Goal: Task Accomplishment & Management: Use online tool/utility

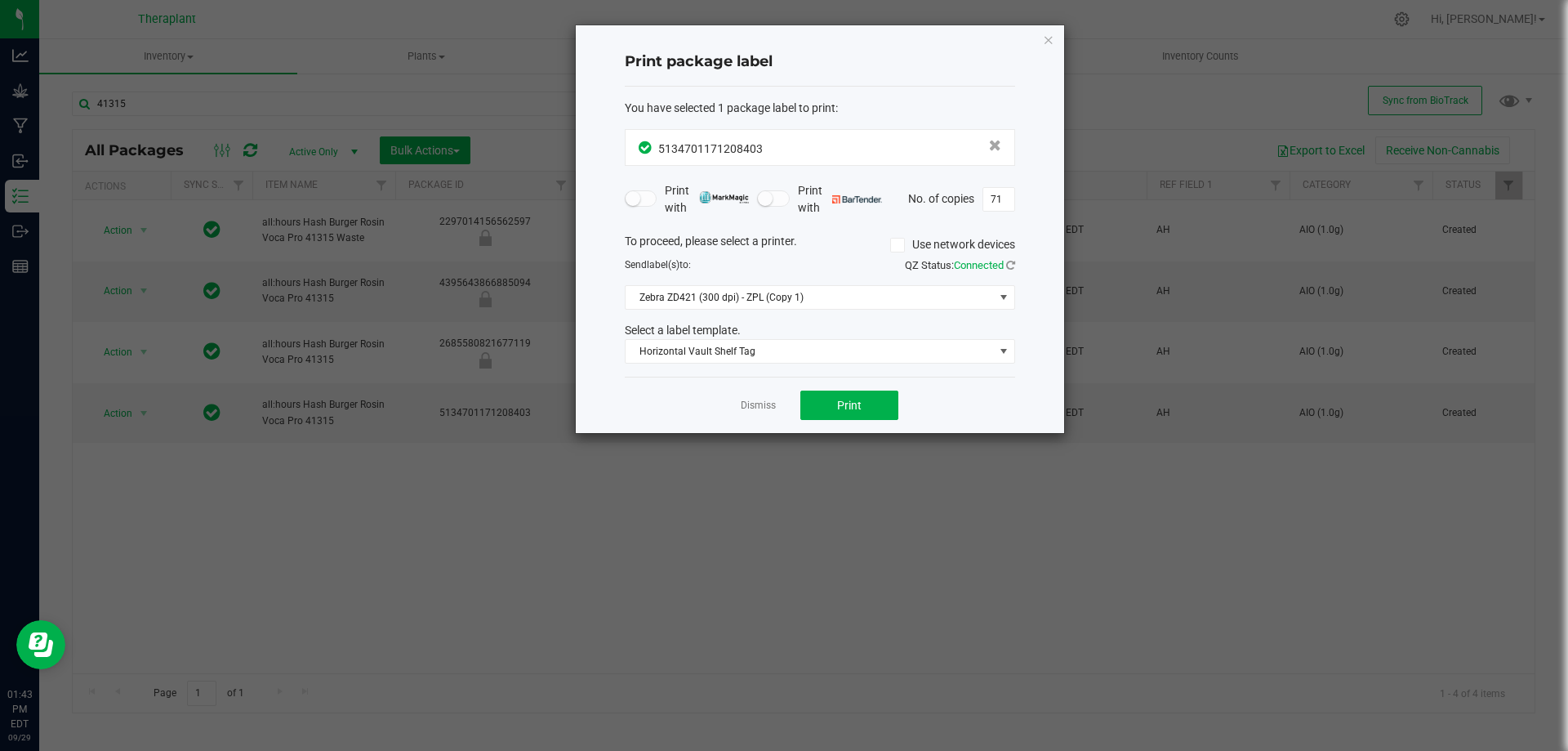
drag, startPoint x: 1045, startPoint y: 40, endPoint x: 854, endPoint y: 66, distance: 192.8
click at [1046, 39] on icon "button" at bounding box center [1048, 39] width 11 height 19
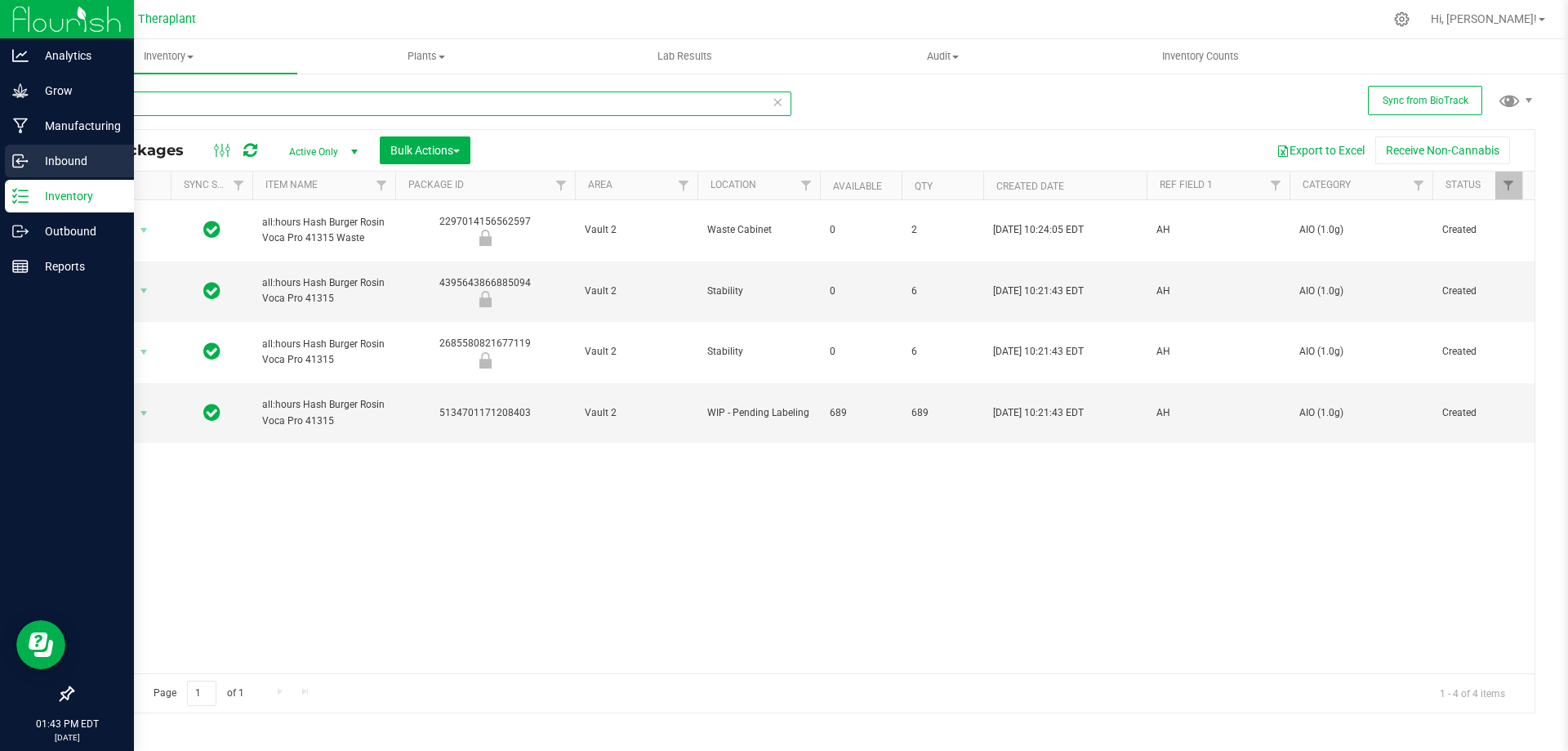
drag, startPoint x: 163, startPoint y: 103, endPoint x: 0, endPoint y: 153, distance: 170.5
click at [0, 152] on div "Analytics Grow Manufacturing Inbound Inventory Outbound Reports 01:43 PM EDT [D…" at bounding box center [784, 376] width 1568 height 751
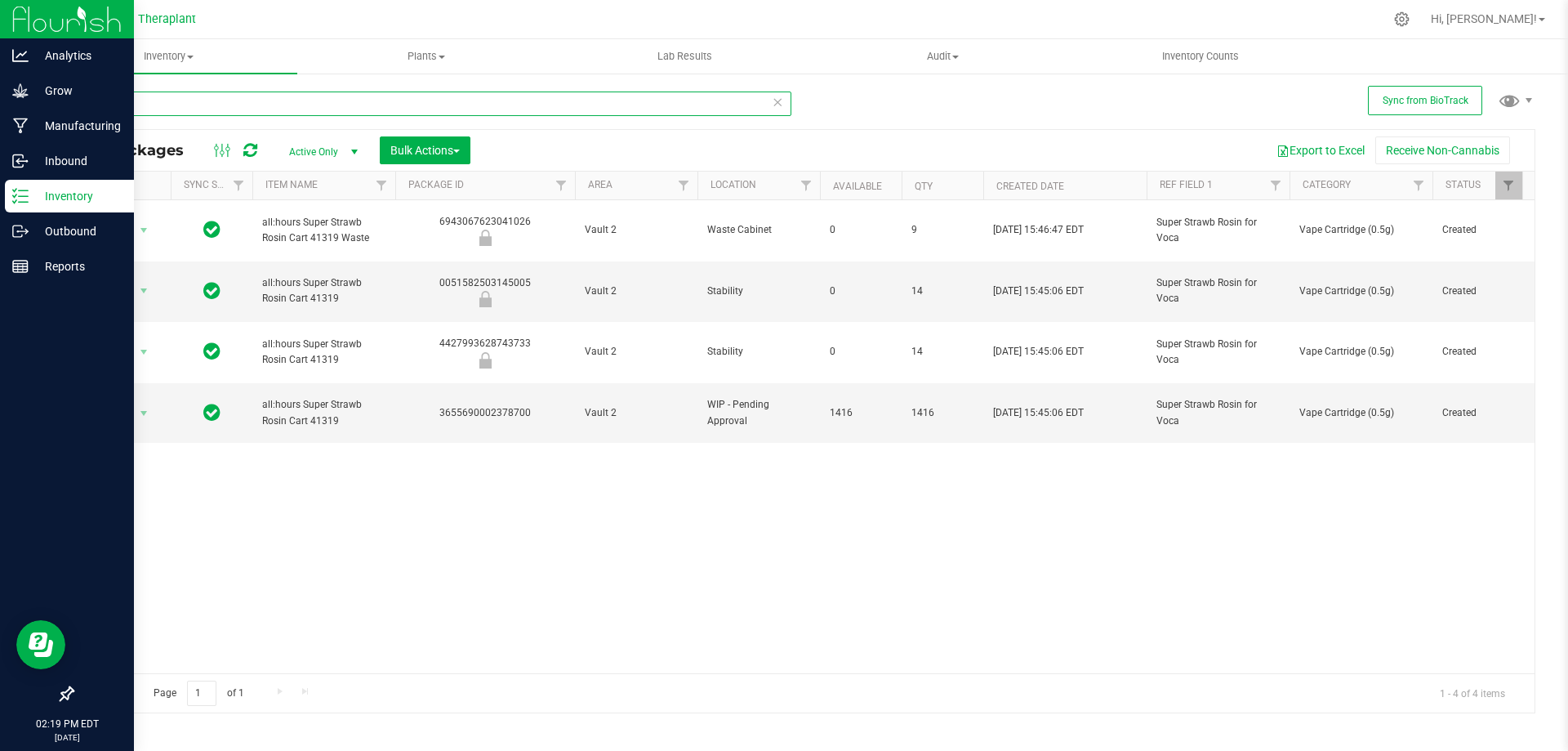
drag, startPoint x: 169, startPoint y: 99, endPoint x: 3, endPoint y: 192, distance: 190.3
click at [3, 192] on div "Analytics Grow Manufacturing Inbound Inventory Outbound Reports 02:19 PM EDT [D…" at bounding box center [784, 376] width 1568 height 751
type input "41223"
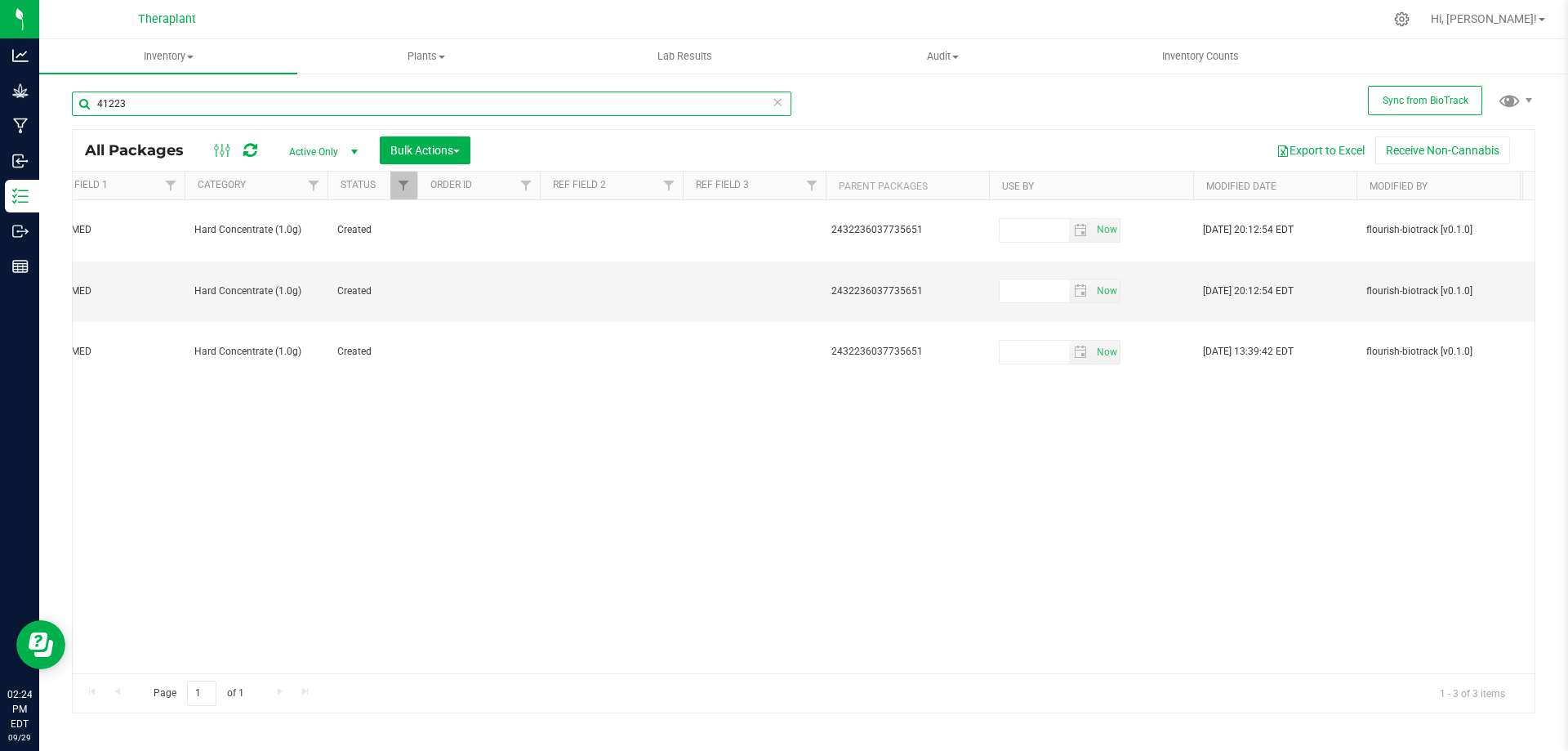
scroll to position [0, 1310]
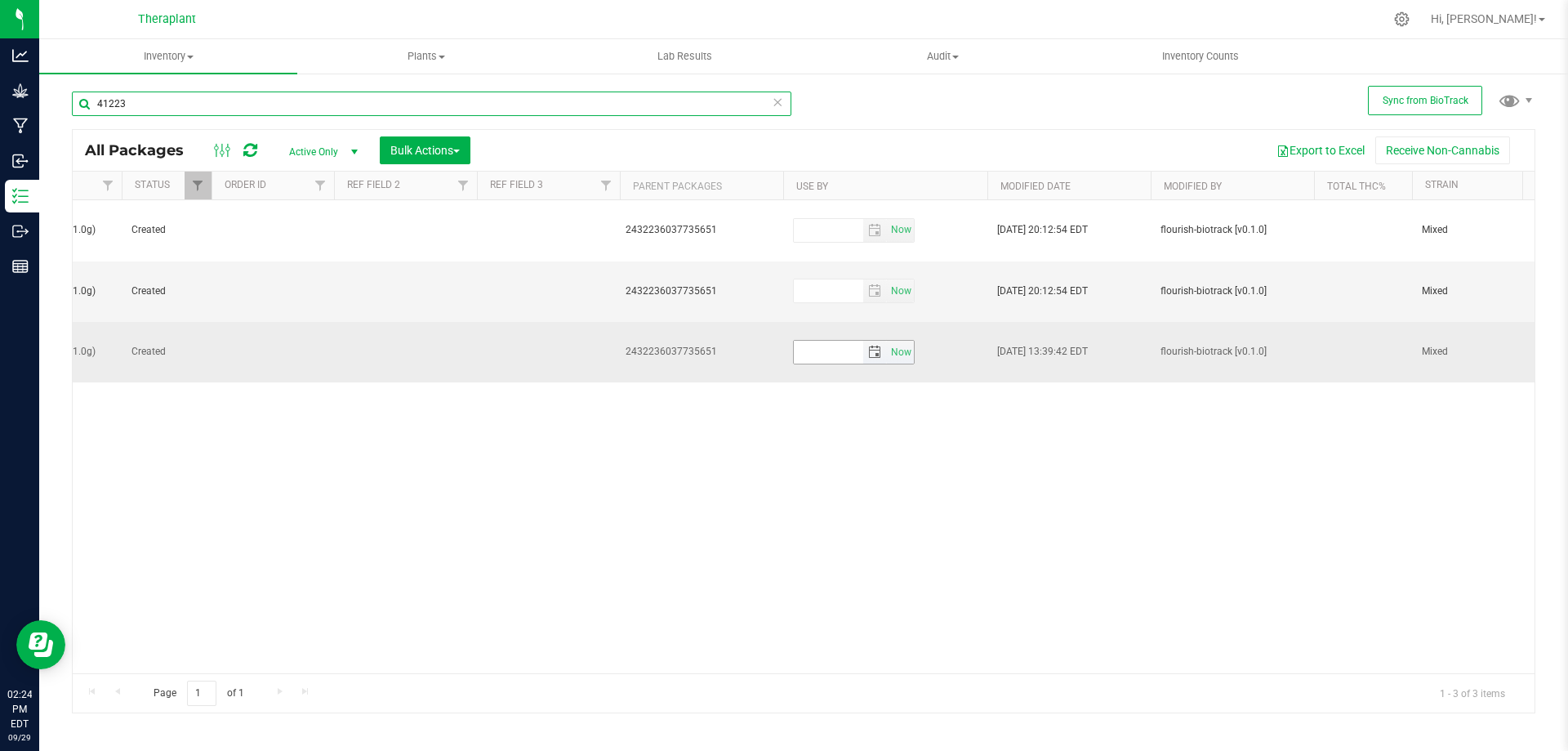
click at [873, 346] on span "select" at bounding box center [874, 352] width 13 height 13
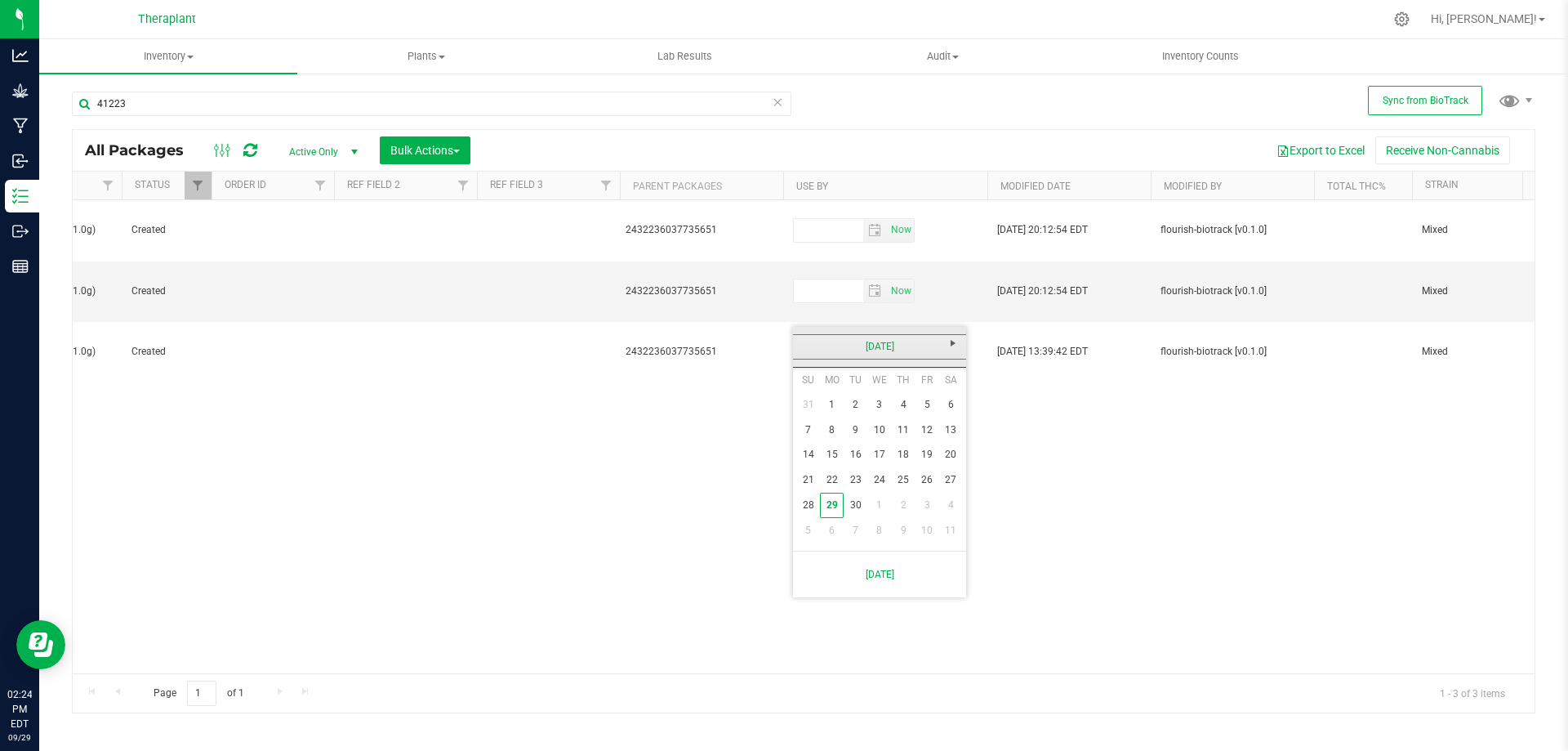
click at [888, 342] on link "[DATE]" at bounding box center [879, 347] width 175 height 25
click at [956, 344] on span "Next" at bounding box center [952, 342] width 13 height 13
click at [823, 490] on link "Sep" at bounding box center [817, 483] width 42 height 42
click at [900, 477] on link "24" at bounding box center [904, 480] width 24 height 25
type input "[DATE]"
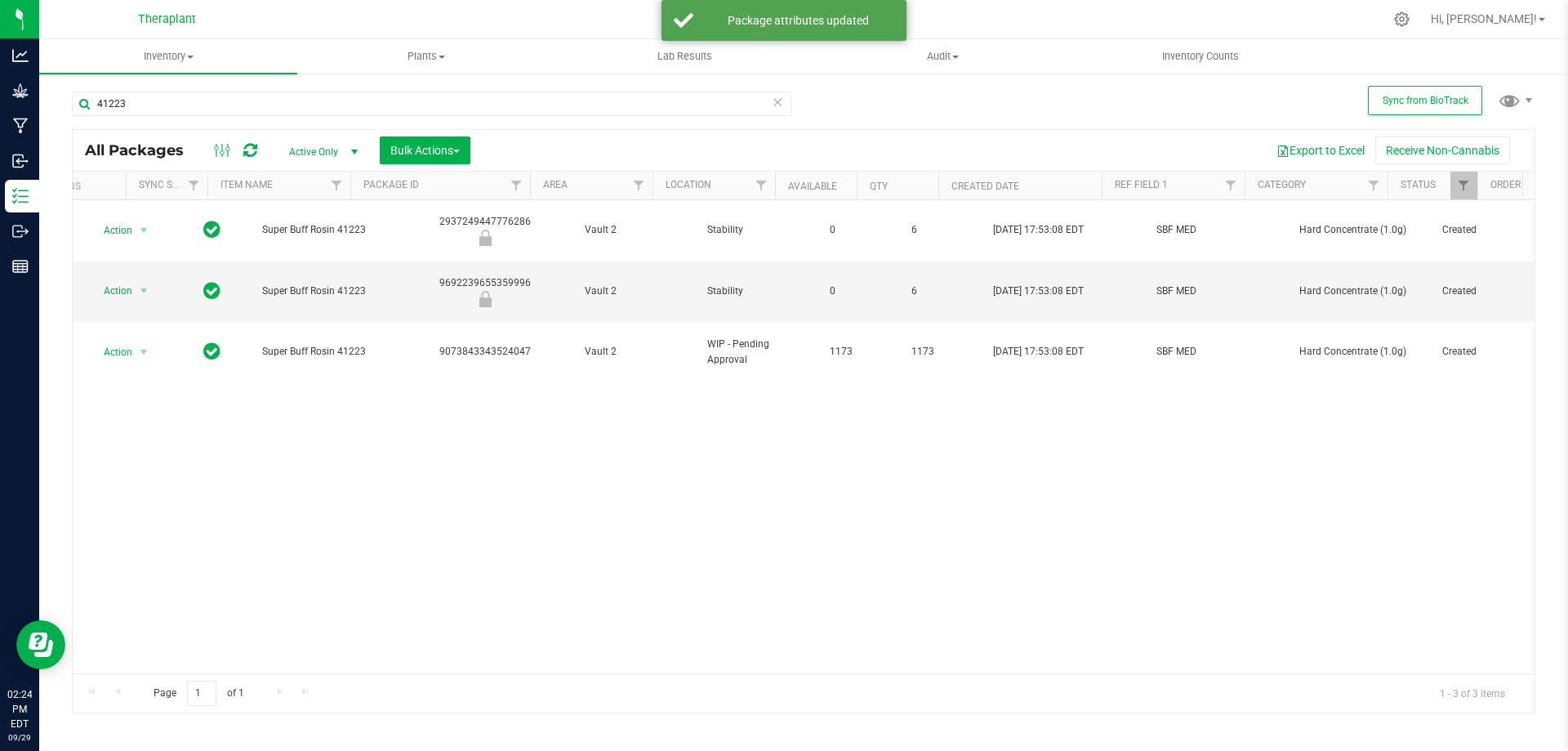
scroll to position [0, 0]
drag, startPoint x: 125, startPoint y: 314, endPoint x: 108, endPoint y: 359, distance: 48.1
click at [125, 341] on span "Action" at bounding box center [111, 352] width 44 height 23
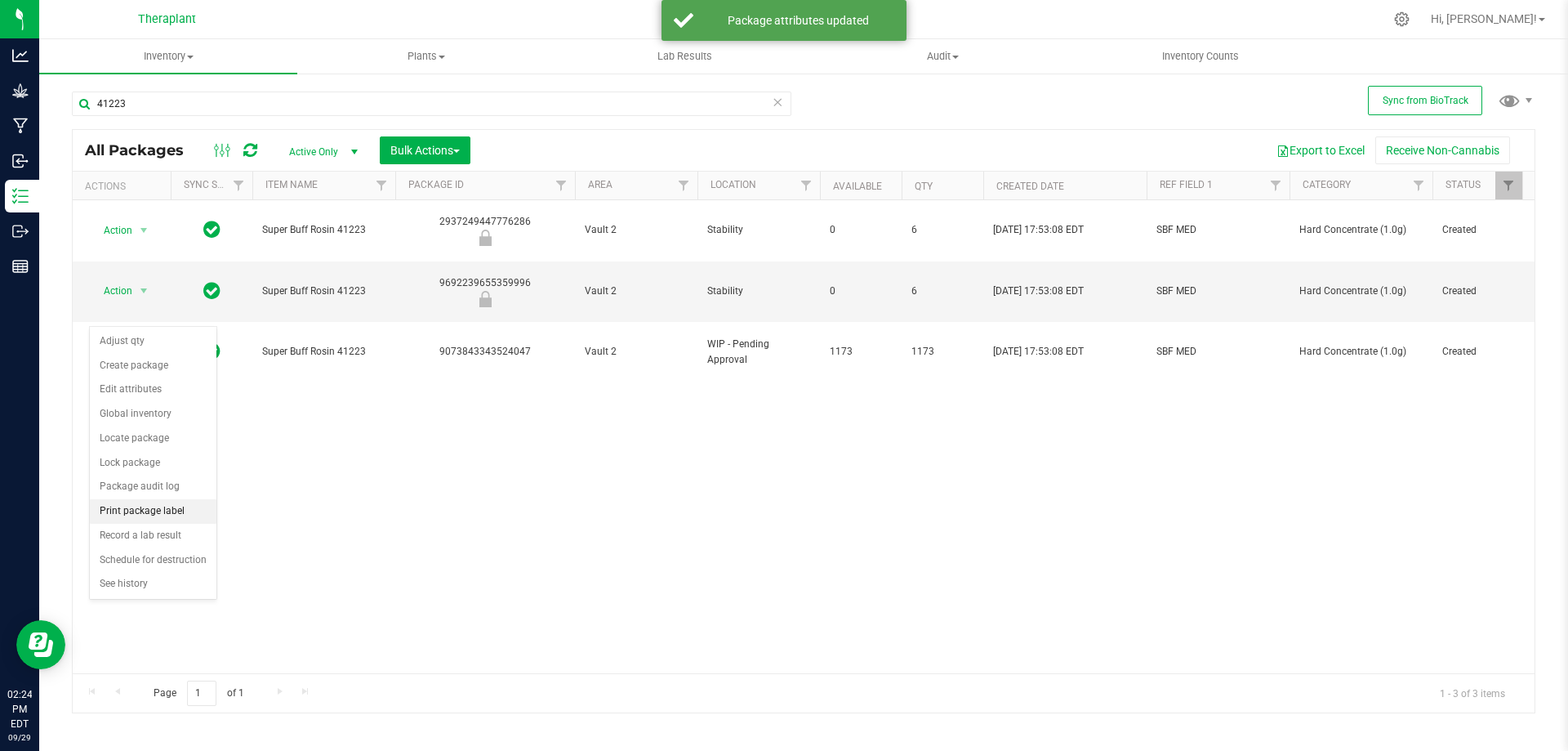
click at [153, 509] on li "Print package label" at bounding box center [152, 511] width 126 height 25
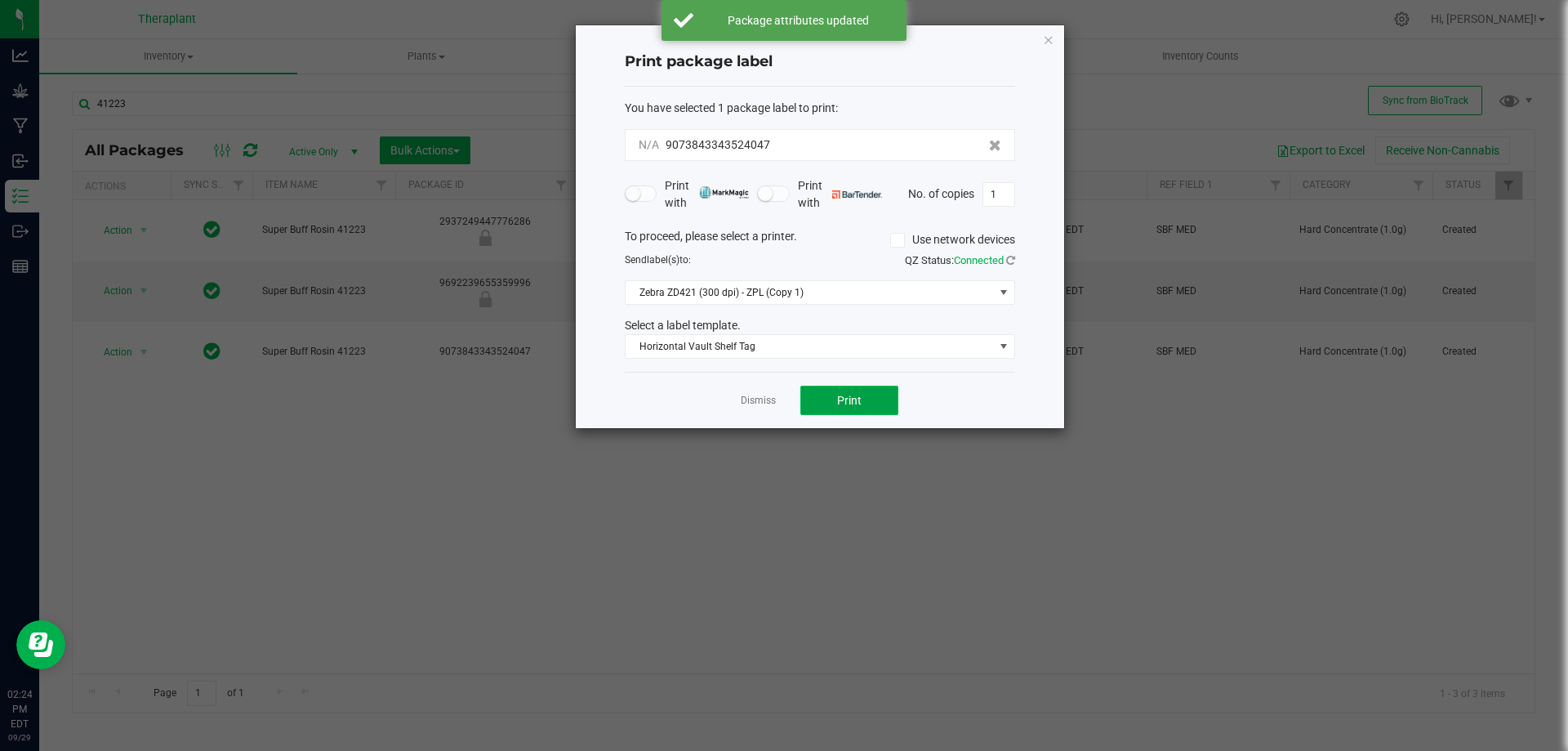
click at [863, 404] on button "Print" at bounding box center [850, 400] width 98 height 30
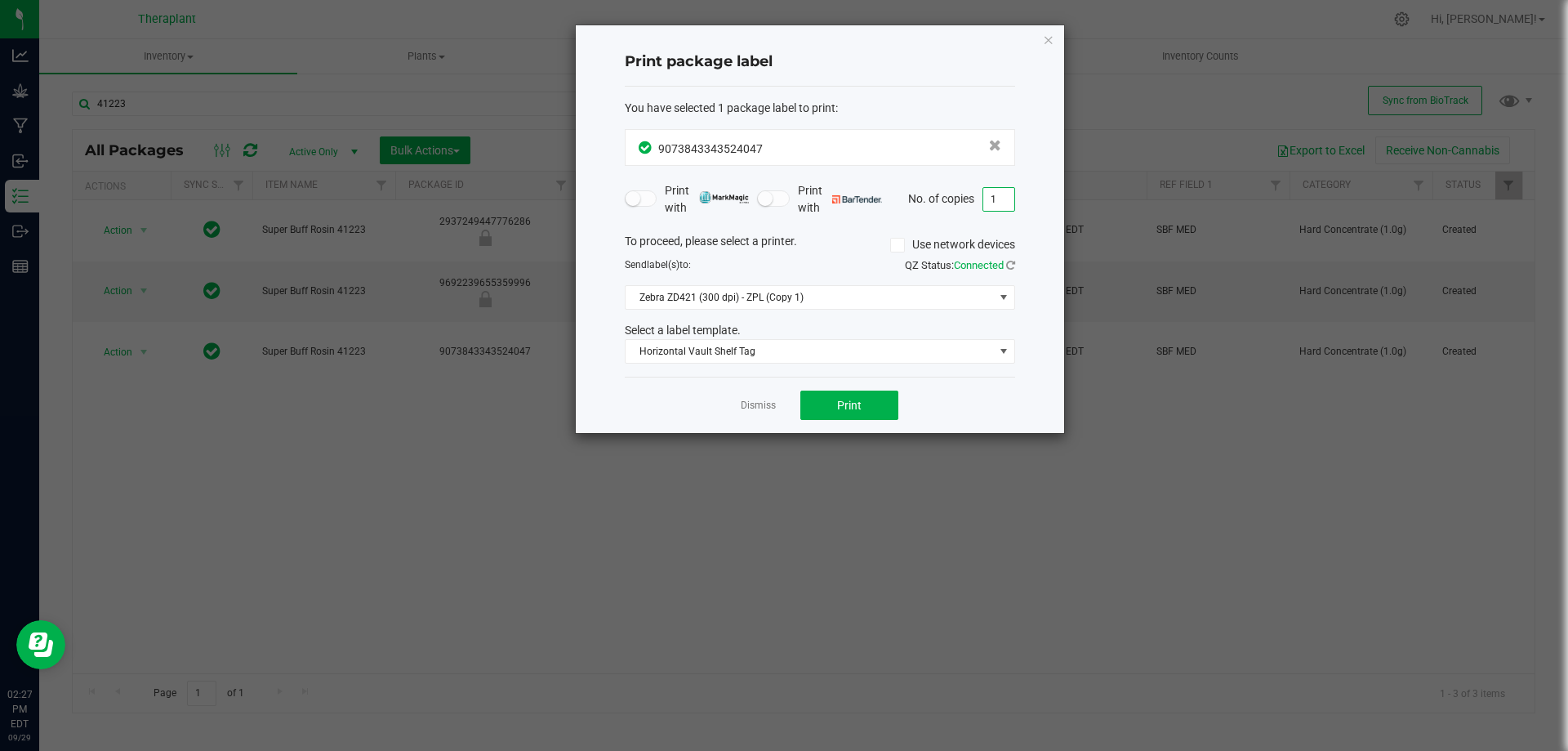
click at [993, 199] on input "1" at bounding box center [998, 199] width 31 height 23
type input "119"
click at [847, 408] on span "Print" at bounding box center [849, 404] width 25 height 13
click at [1051, 31] on icon "button" at bounding box center [1048, 39] width 11 height 19
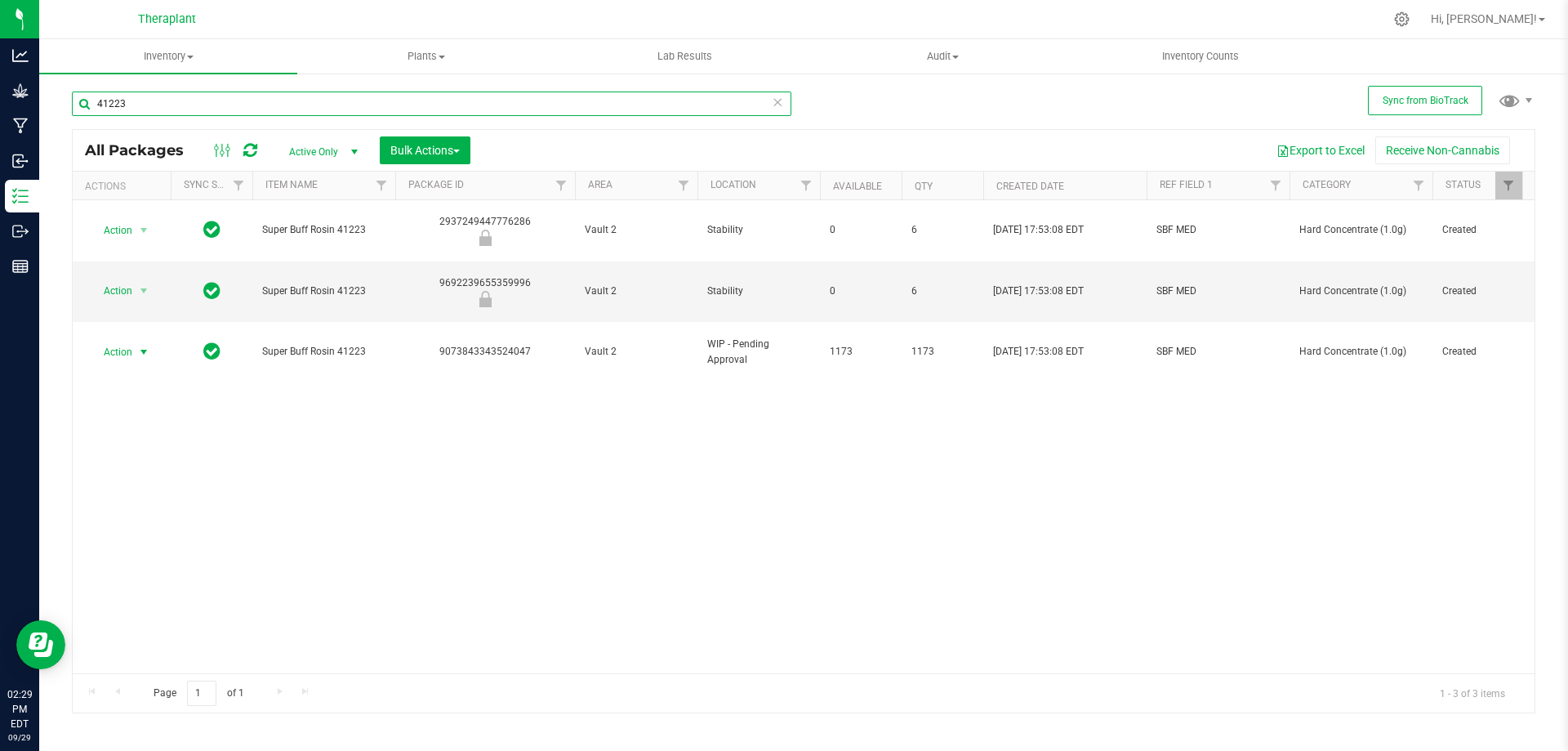
click at [190, 103] on input "41223" at bounding box center [431, 103] width 719 height 25
type input "41319"
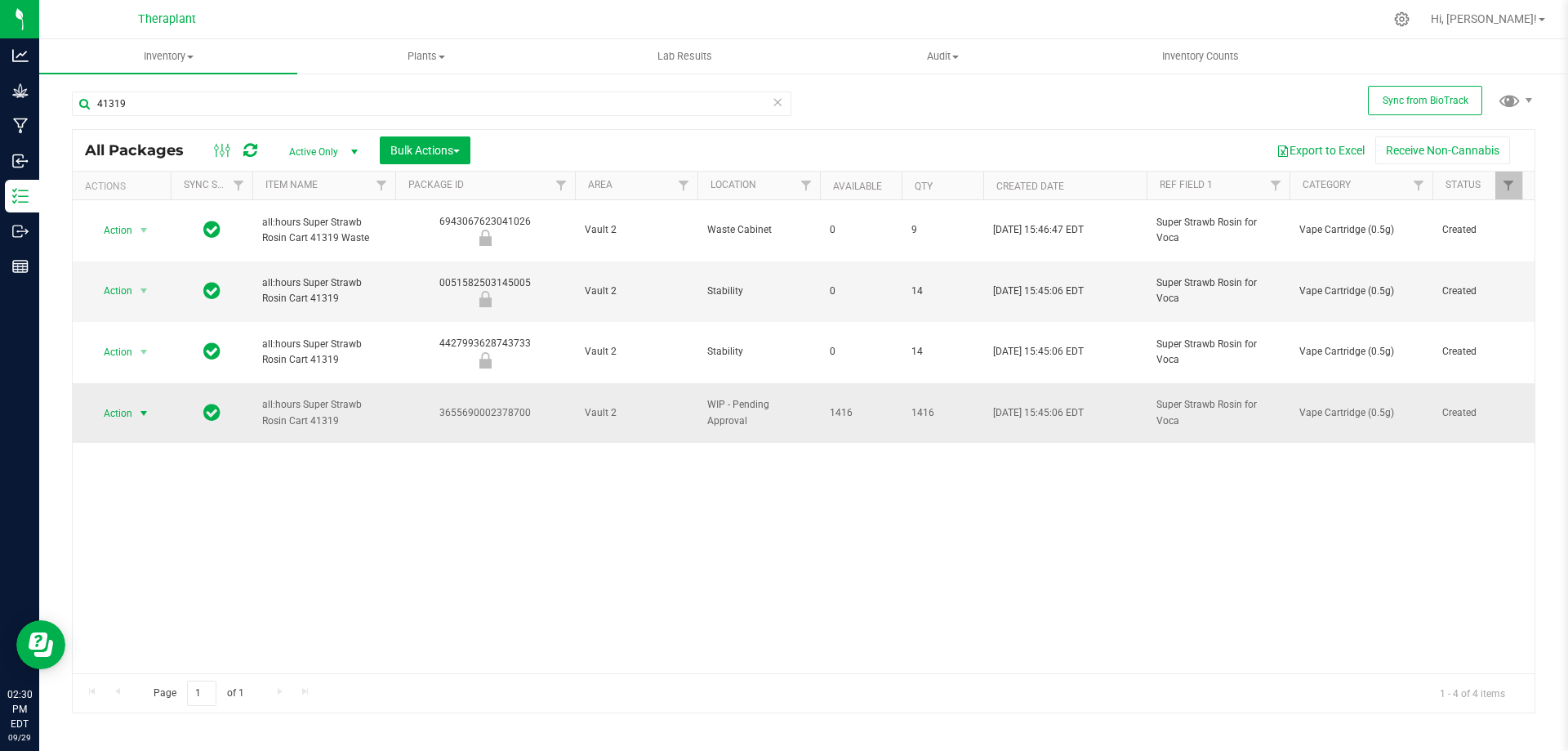
click at [126, 402] on span "Action" at bounding box center [111, 413] width 44 height 23
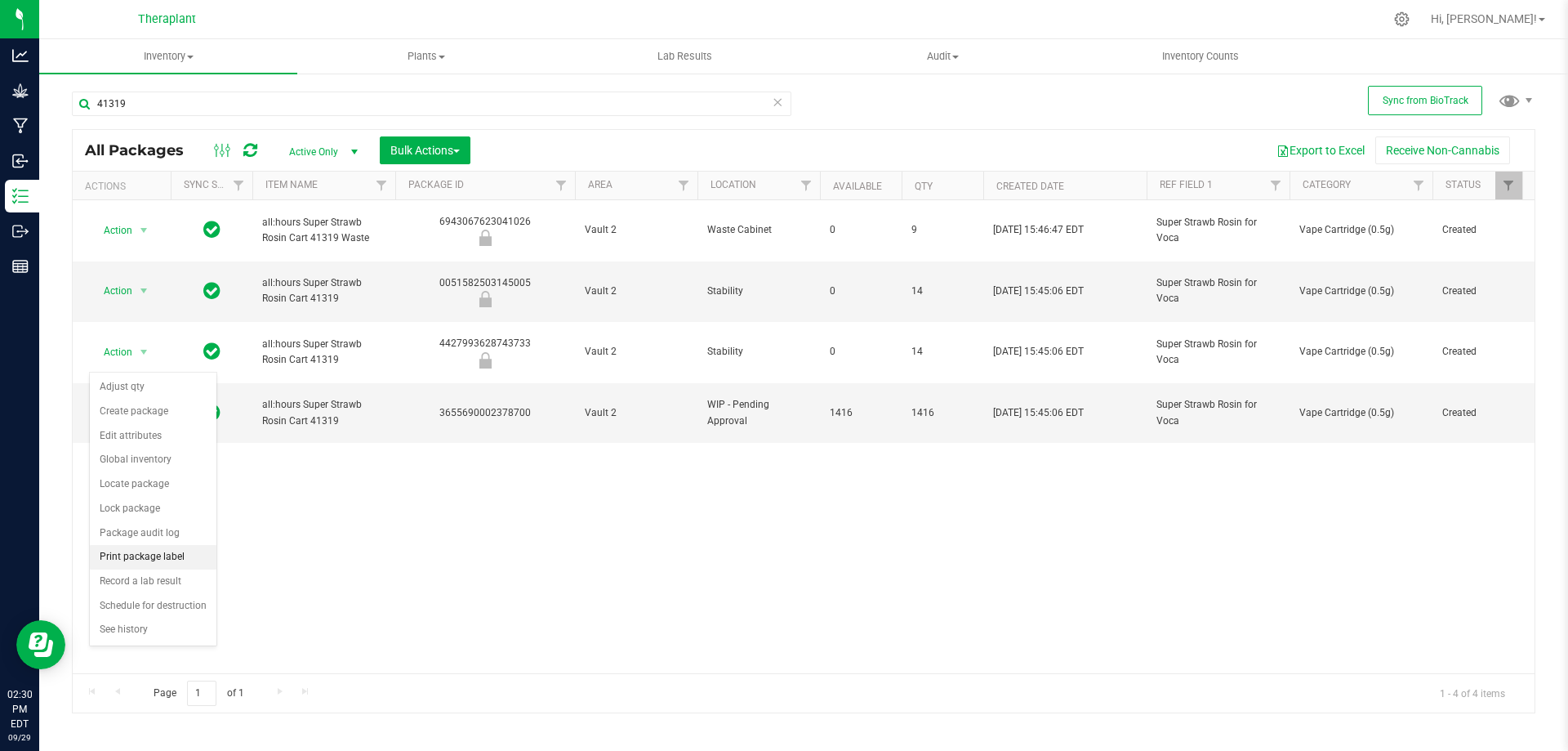
click at [147, 551] on li "Print package label" at bounding box center [152, 557] width 126 height 25
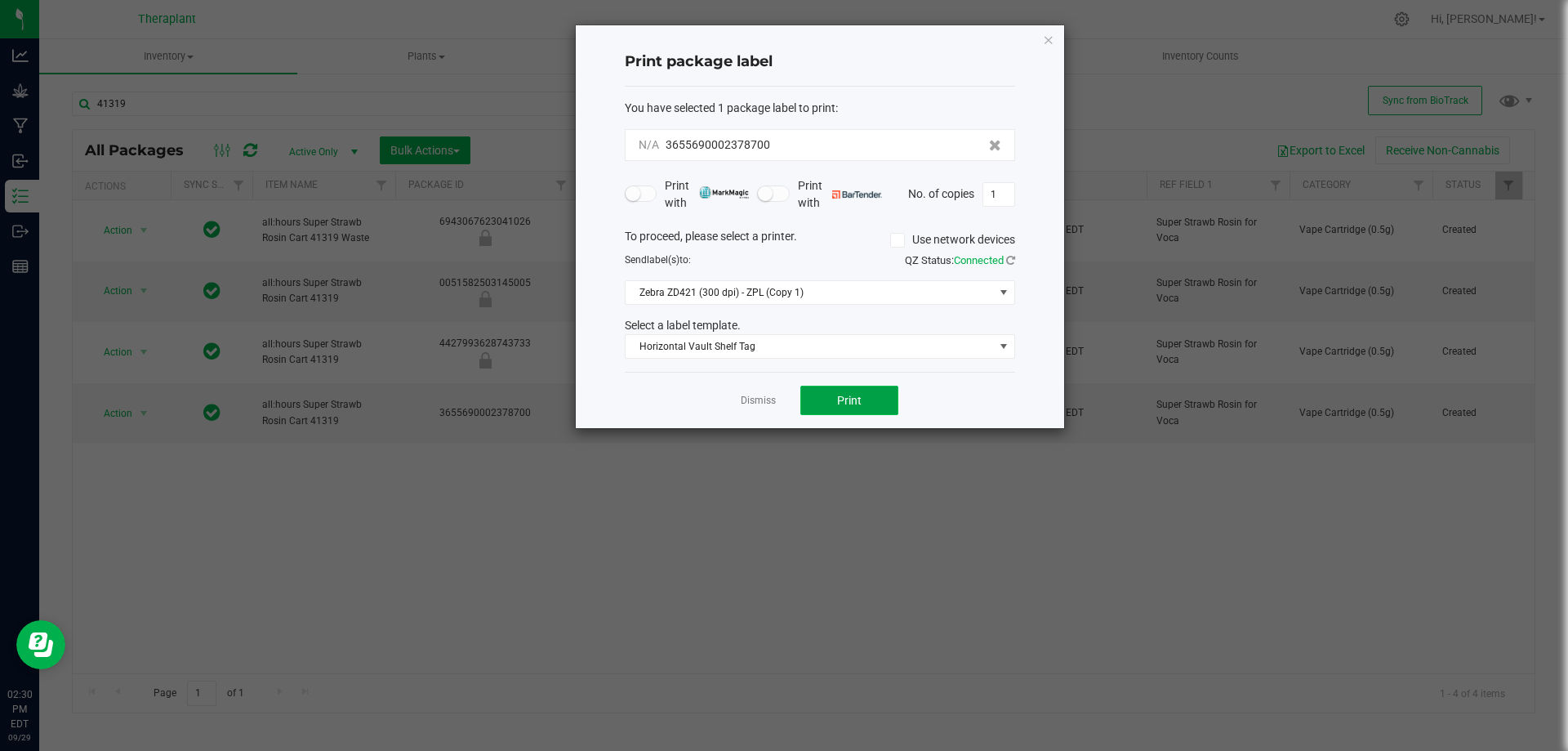
click at [834, 409] on button "Print" at bounding box center [850, 400] width 98 height 30
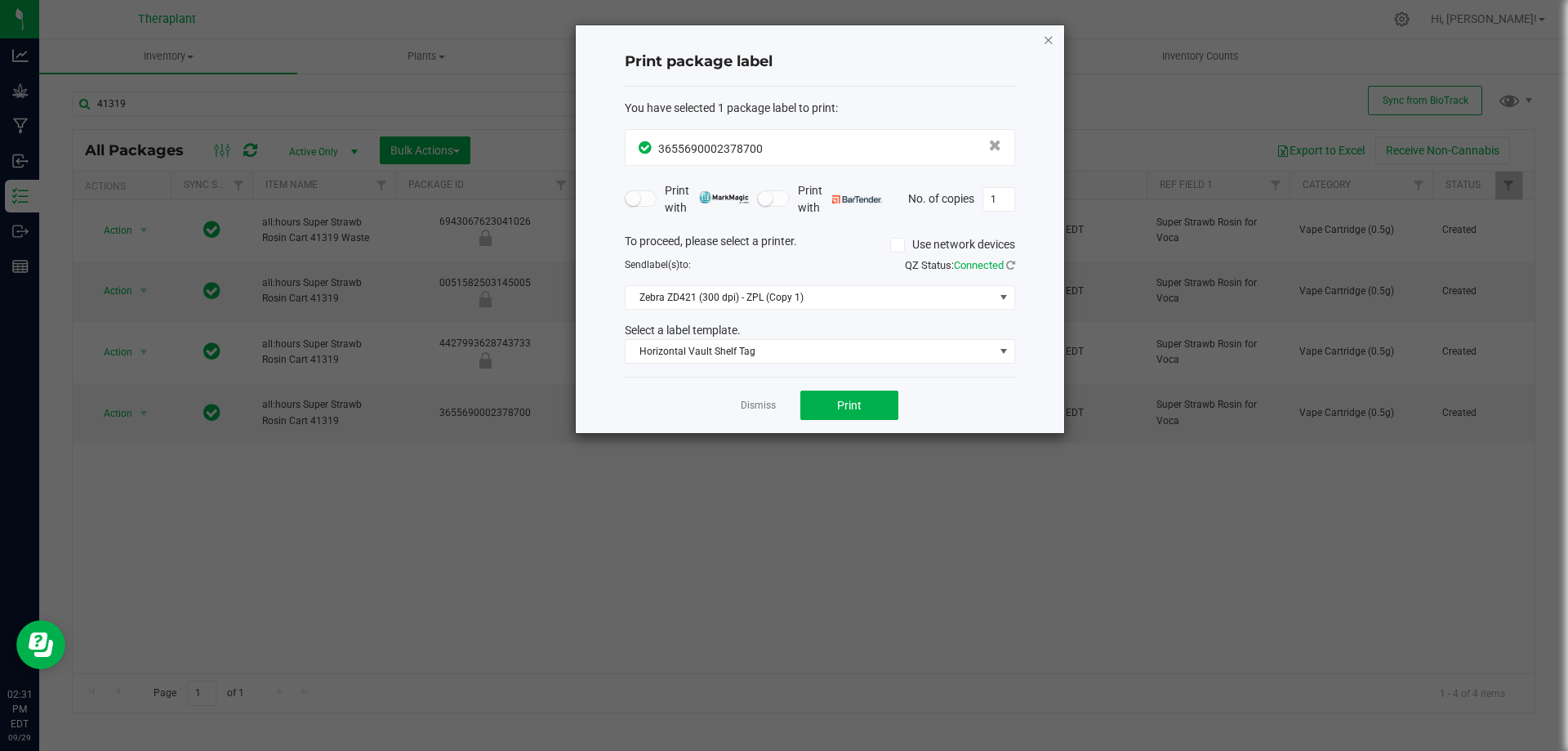
click at [1044, 39] on icon "button" at bounding box center [1048, 39] width 11 height 19
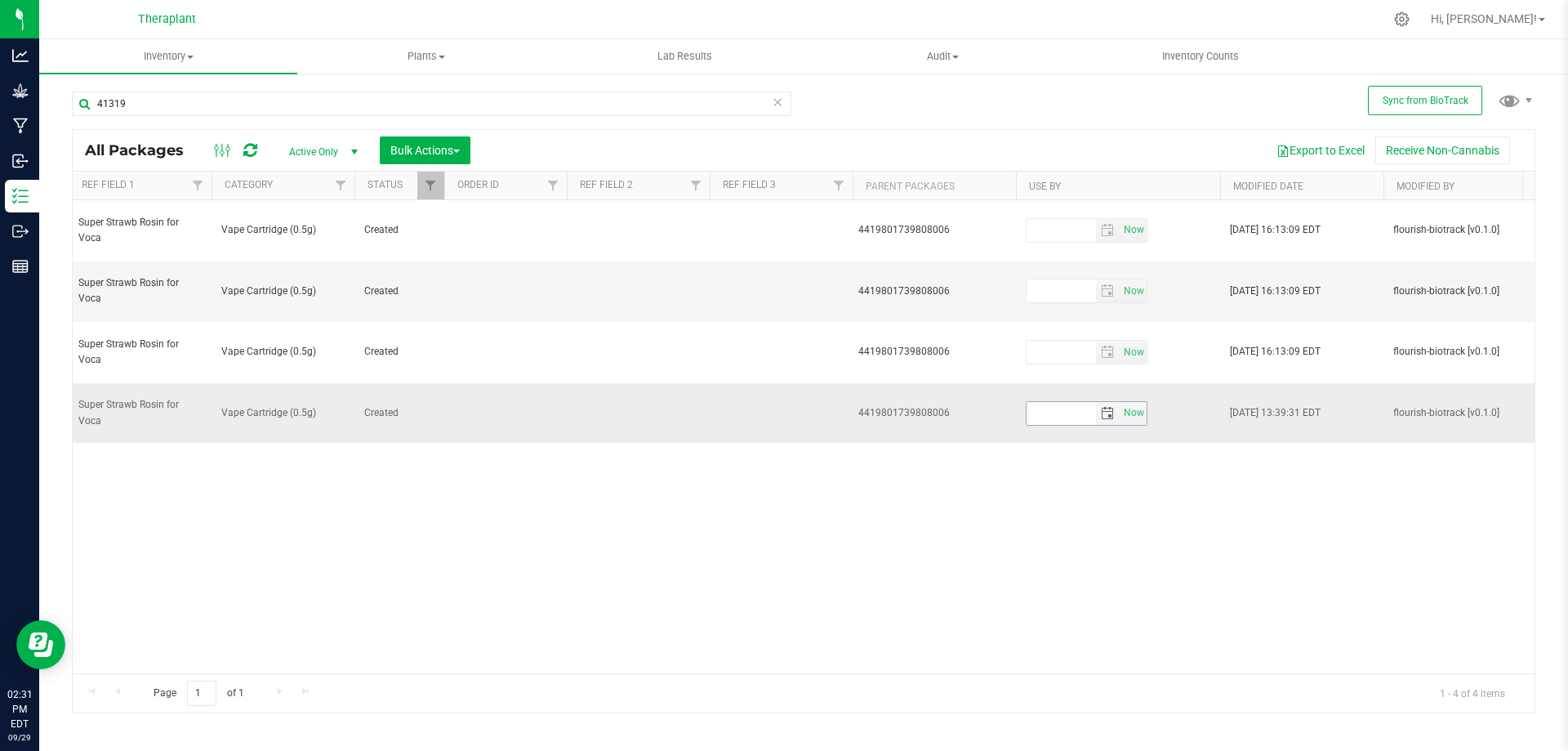
click at [1111, 402] on span "select" at bounding box center [1107, 413] width 24 height 23
click at [1107, 393] on link "[DATE]" at bounding box center [1112, 392] width 175 height 25
click at [1192, 388] on span "Next" at bounding box center [1185, 388] width 13 height 13
click at [1051, 530] on link "Sep" at bounding box center [1049, 529] width 42 height 42
click at [1137, 526] on link "24" at bounding box center [1136, 526] width 24 height 25
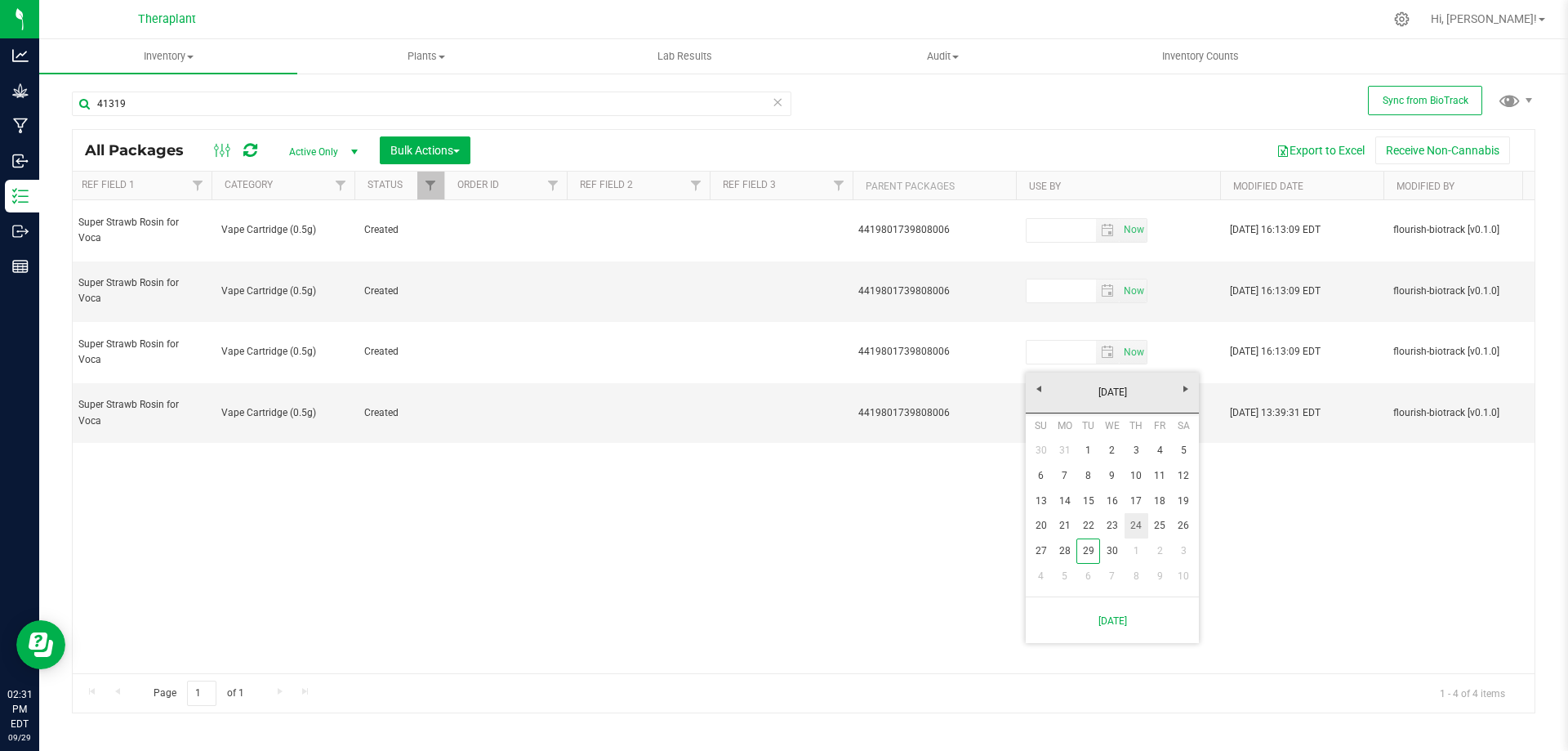
type input "[DATE]"
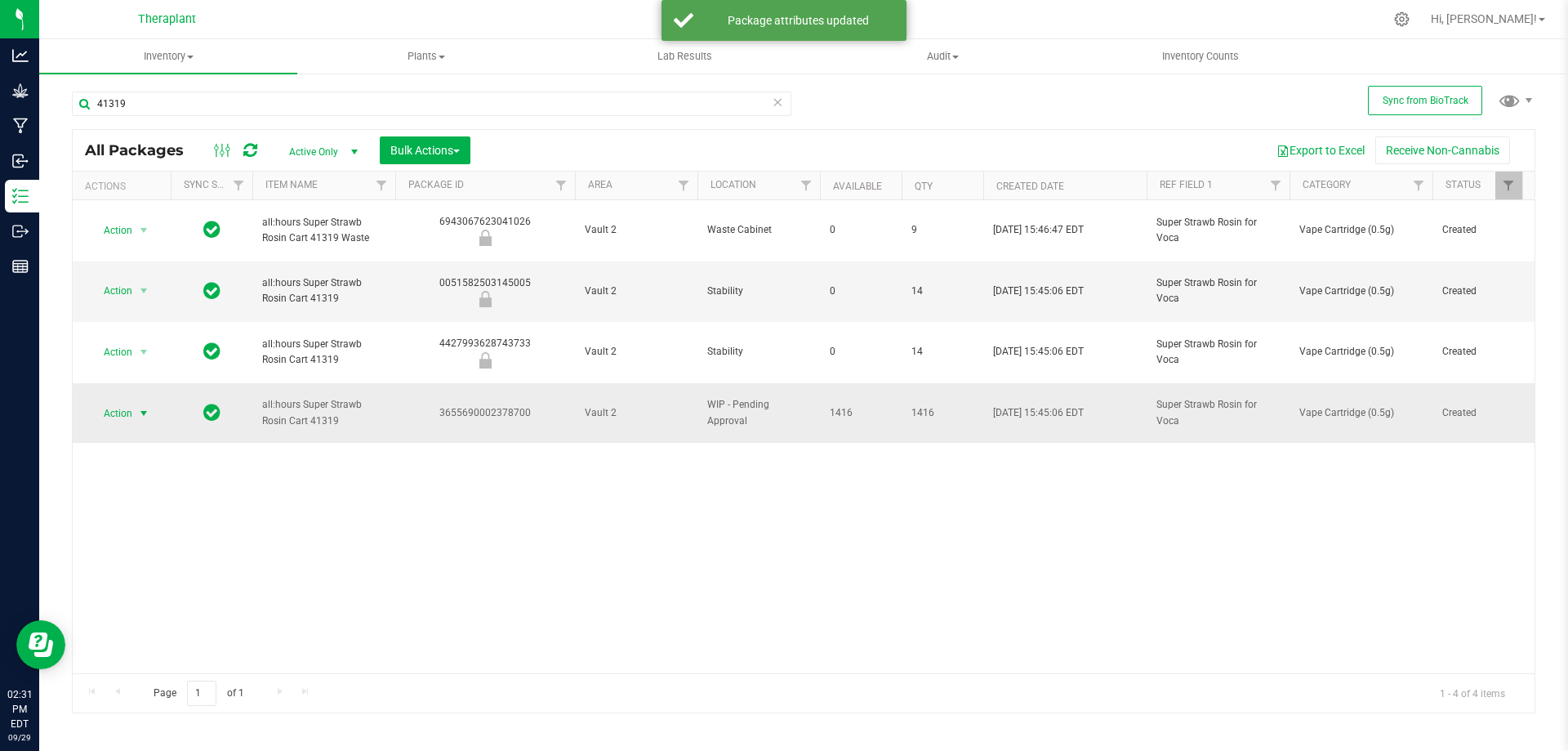
drag, startPoint x: 115, startPoint y: 353, endPoint x: 118, endPoint y: 366, distance: 13.3
click at [116, 402] on span "Action" at bounding box center [111, 413] width 44 height 23
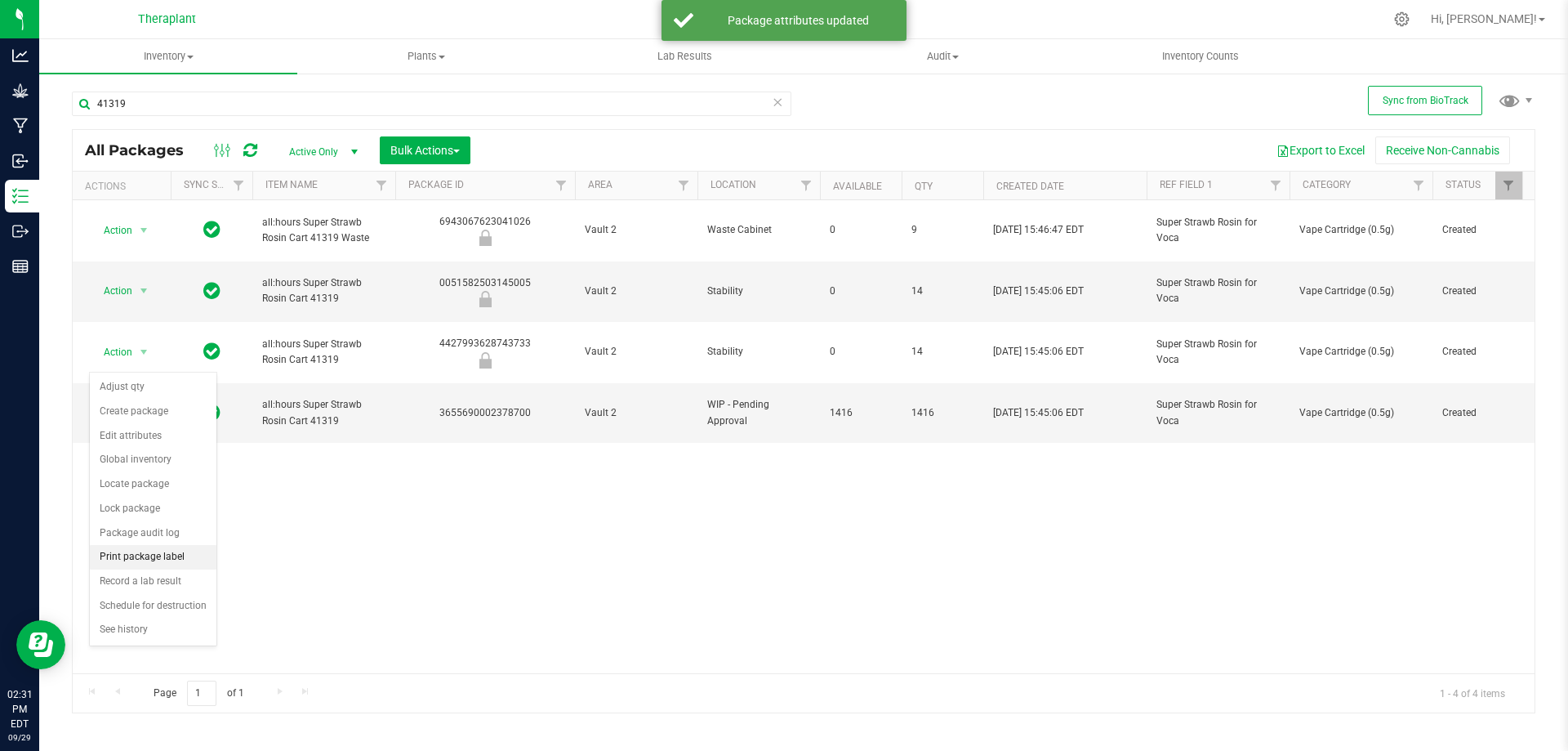
click at [158, 555] on li "Print package label" at bounding box center [152, 557] width 126 height 25
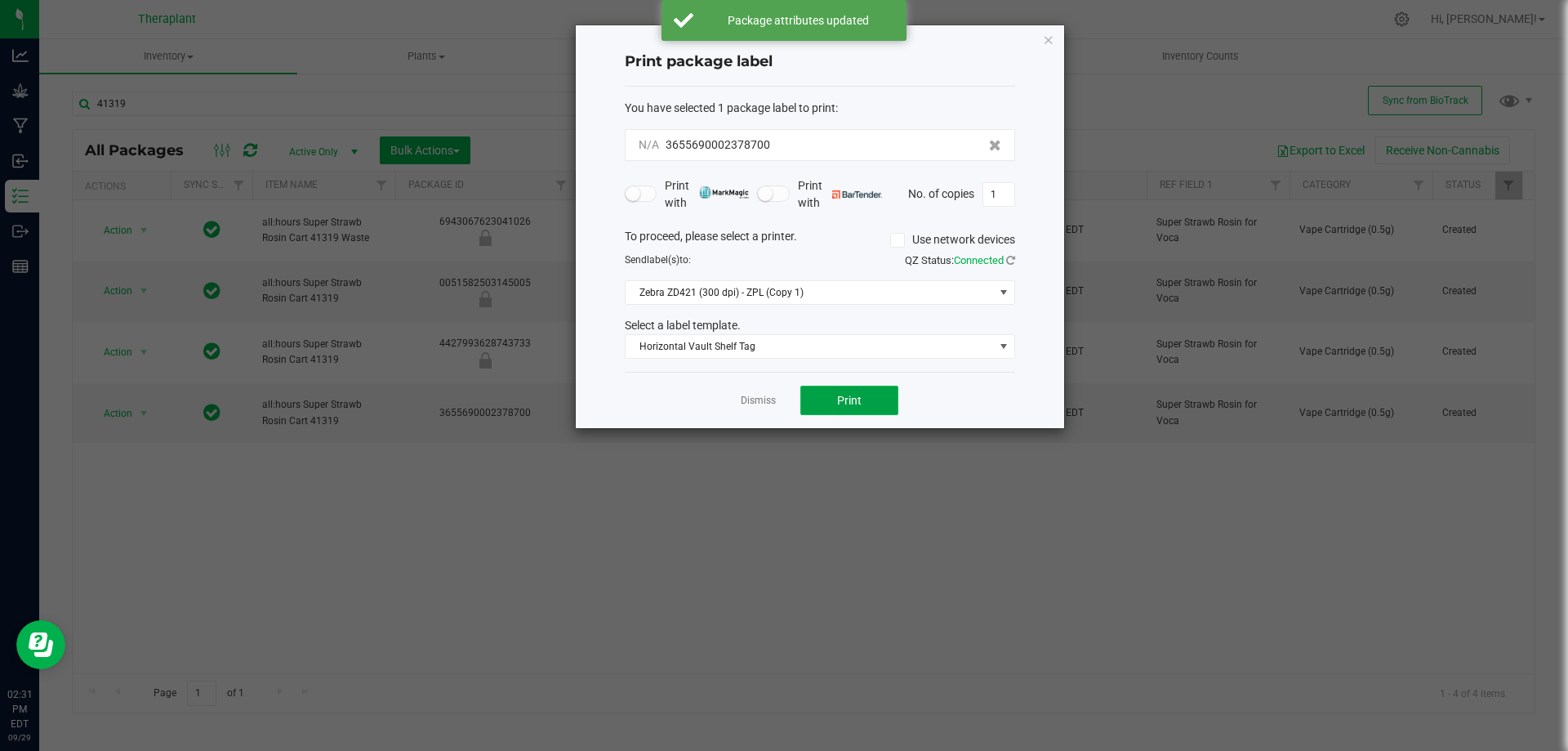
click at [829, 389] on button "Print" at bounding box center [850, 400] width 98 height 30
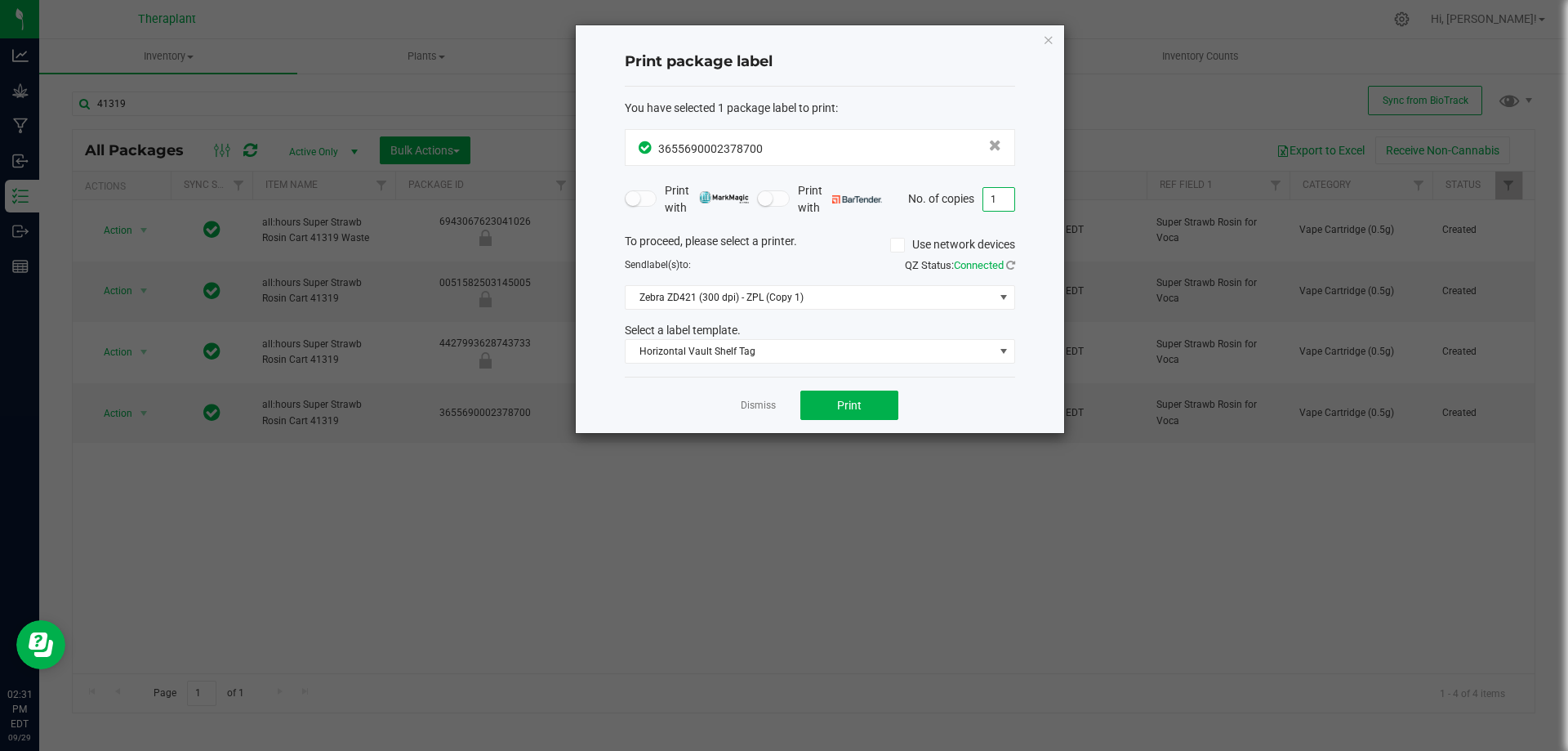
click at [1001, 198] on input "1" at bounding box center [998, 199] width 31 height 23
type input "143"
drag, startPoint x: 974, startPoint y: 241, endPoint x: 834, endPoint y: 450, distance: 251.6
click at [972, 260] on div "To proceed, please select a printer. Use network devices Send label(s) to: QZ S…" at bounding box center [819, 298] width 391 height 131
click at [841, 405] on span "Print" at bounding box center [849, 404] width 25 height 13
